Goal: Navigation & Orientation: Go to known website

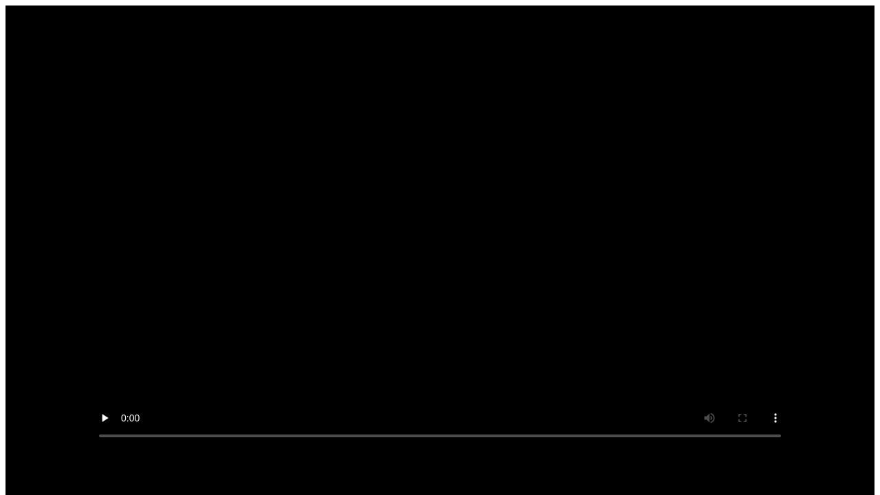
scroll to position [11, 0]
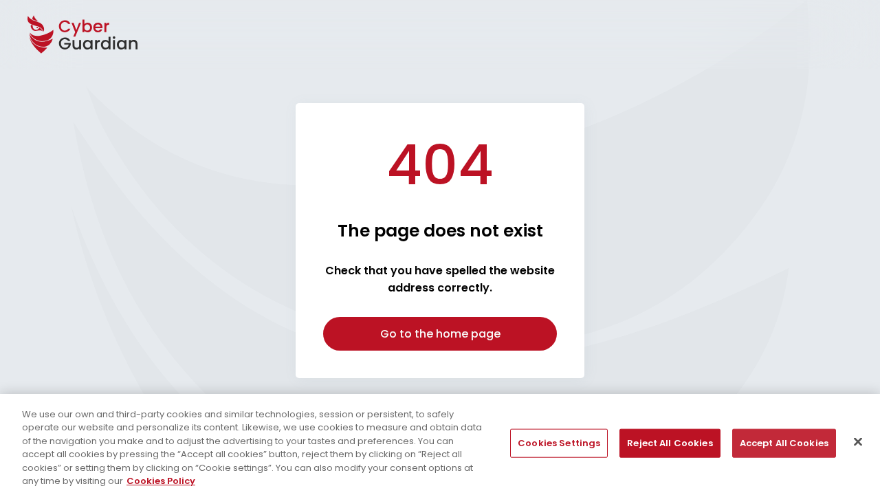
click at [779, 443] on button "Accept All Cookies" at bounding box center [784, 443] width 104 height 29
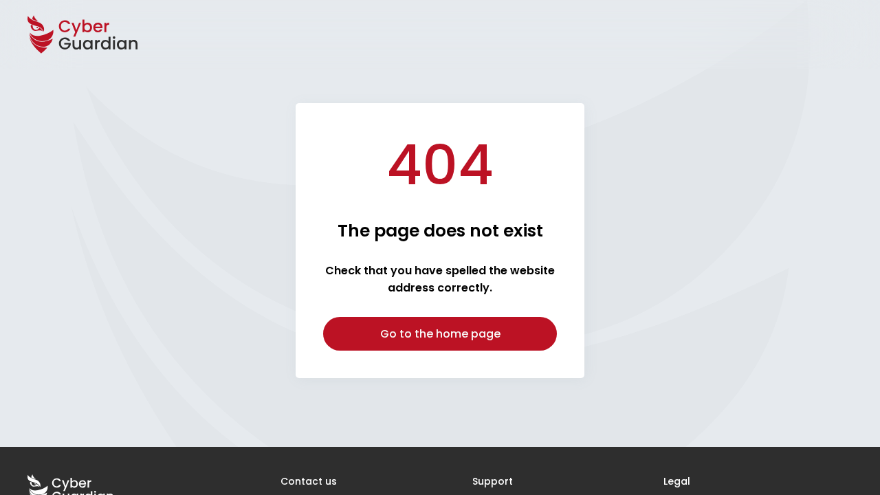
scroll to position [107, 0]
